Goal: Find specific page/section: Find specific page/section

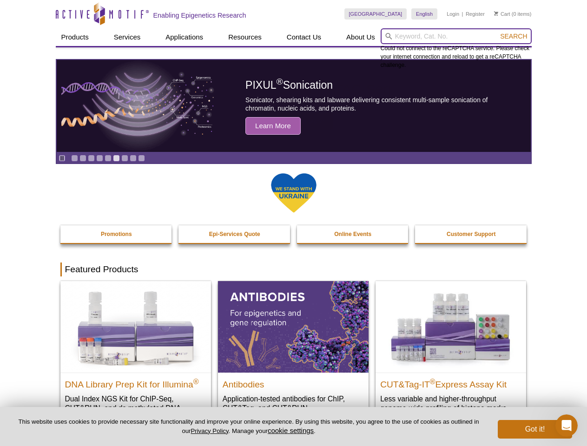
click at [456, 36] on input "search" at bounding box center [456, 36] width 151 height 16
click at [514, 36] on span "Search" at bounding box center [513, 36] width 27 height 7
click at [62, 158] on icon "Pause" at bounding box center [62, 158] width 6 height 6
click at [74, 158] on link "Go to slide 1" at bounding box center [74, 158] width 7 height 7
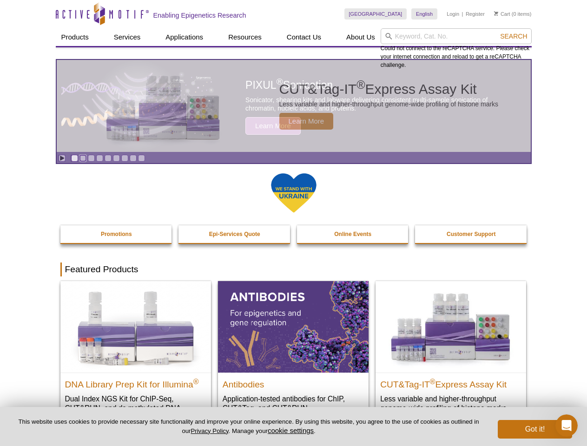
click at [83, 158] on link "Go to slide 2" at bounding box center [83, 158] width 7 height 7
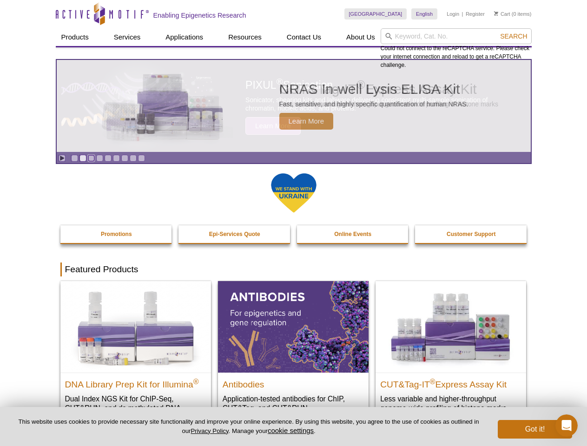
click at [91, 158] on link "Go to slide 3" at bounding box center [91, 158] width 7 height 7
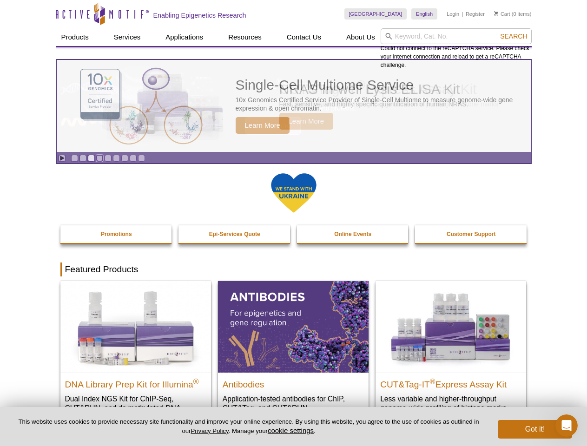
click at [100, 158] on link "Go to slide 4" at bounding box center [99, 158] width 7 height 7
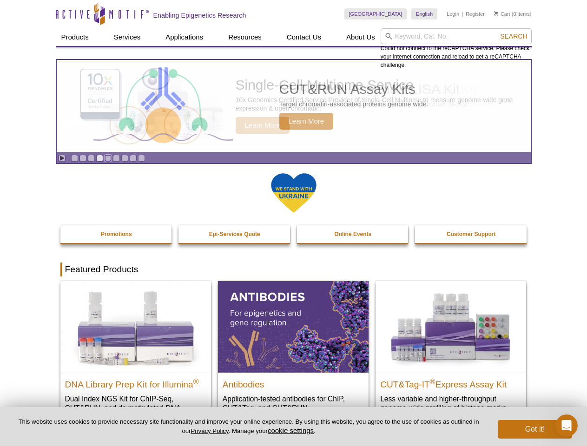
click at [108, 158] on link "Go to slide 5" at bounding box center [108, 158] width 7 height 7
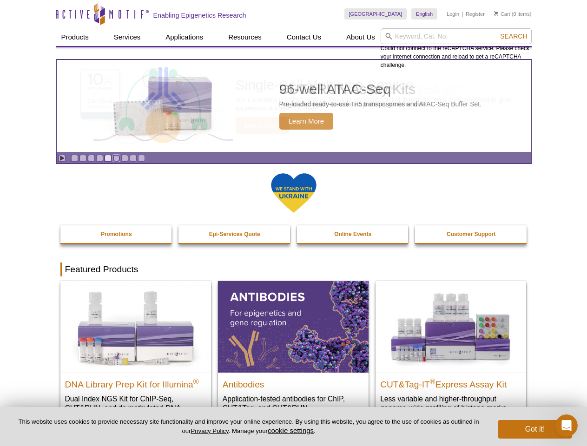
click at [116, 158] on link "Go to slide 6" at bounding box center [116, 158] width 7 height 7
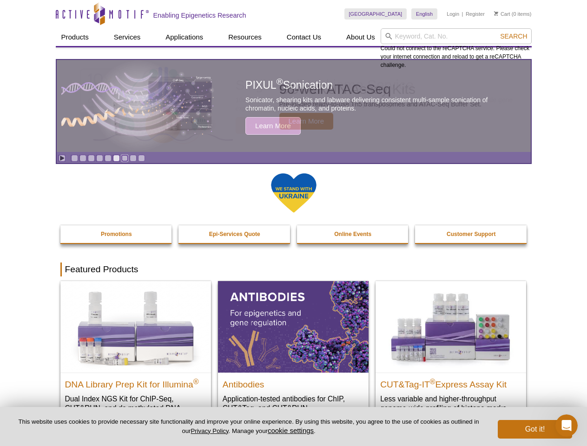
click at [125, 158] on link "Go to slide 7" at bounding box center [124, 158] width 7 height 7
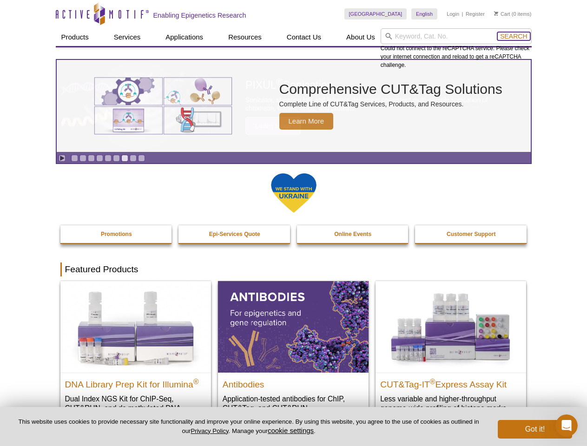
click at [514, 36] on span "Search" at bounding box center [513, 36] width 27 height 7
